Goal: Task Accomplishment & Management: Use online tool/utility

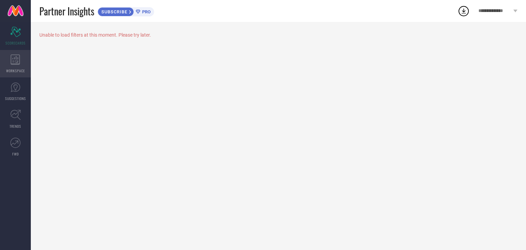
click at [20, 65] on div "WORKSPACE" at bounding box center [15, 63] width 31 height 27
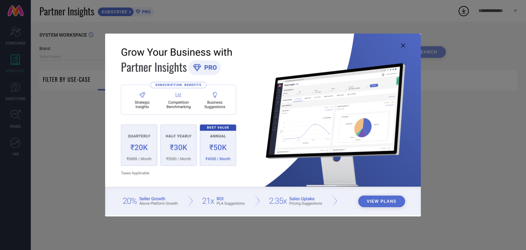
type input "1 STOP FASHION"
type input "All"
click at [401, 47] on icon at bounding box center [403, 45] width 4 height 4
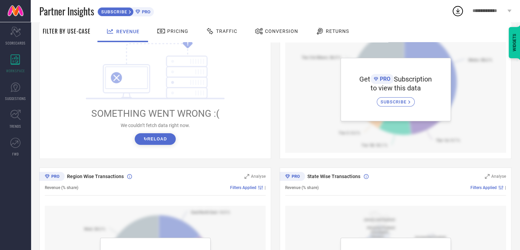
scroll to position [83, 0]
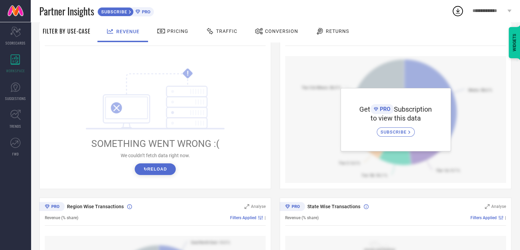
click at [163, 174] on button "↻ Reload" at bounding box center [155, 169] width 41 height 12
click at [16, 116] on icon at bounding box center [15, 115] width 11 height 11
